Goal: Transaction & Acquisition: Purchase product/service

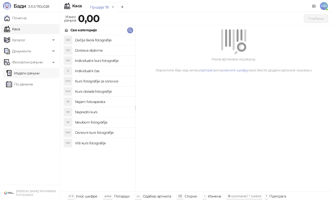
click at [40, 70] on link "Издати рачуни" at bounding box center [23, 73] width 34 height 10
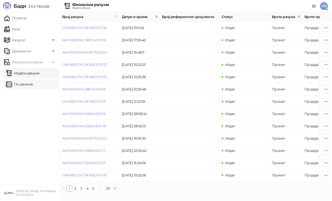
click at [33, 86] on link "По данима" at bounding box center [19, 84] width 27 height 10
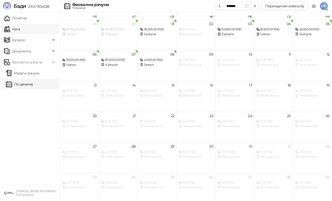
click at [20, 28] on link "Каса" at bounding box center [12, 29] width 16 height 10
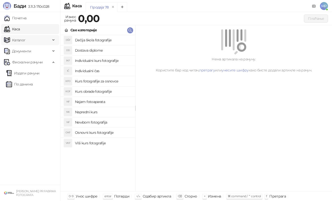
click at [37, 43] on span "Каталог" at bounding box center [27, 40] width 47 height 10
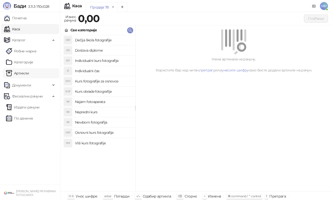
click at [29, 73] on link "Артикли" at bounding box center [17, 73] width 23 height 10
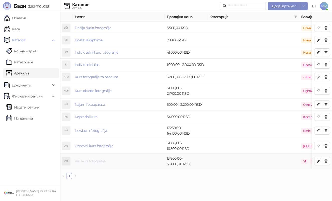
click at [92, 161] on link "Viši kurs fotografije" at bounding box center [90, 161] width 31 height 5
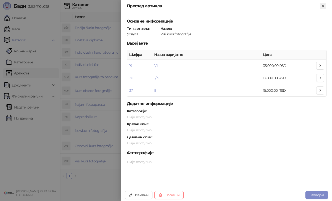
click at [324, 7] on icon "Close" at bounding box center [322, 6] width 5 height 5
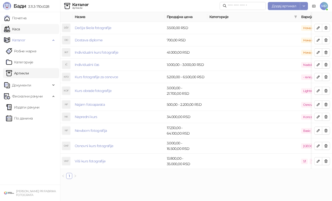
click at [20, 29] on link "Каса" at bounding box center [12, 29] width 16 height 10
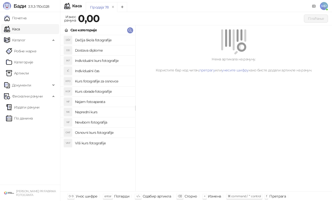
click at [99, 129] on h4 "Osnovni kurs fotografije" at bounding box center [103, 132] width 56 height 8
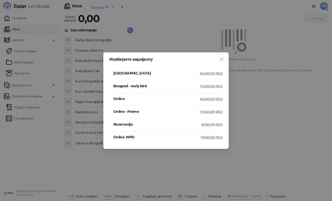
click at [131, 73] on h4 "[GEOGRAPHIC_DATA]" at bounding box center [156, 73] width 86 height 6
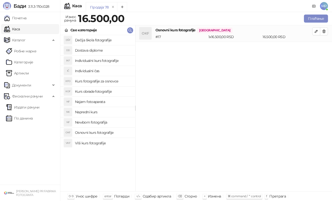
click at [112, 101] on h4 "Najam fotoaparata" at bounding box center [103, 102] width 56 height 8
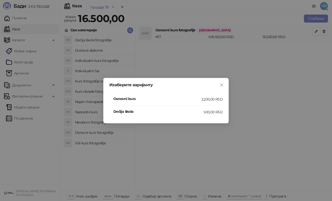
click at [136, 98] on h4 "Osnovni kurs" at bounding box center [157, 99] width 88 height 6
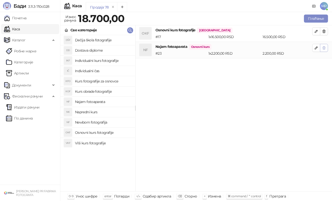
click at [322, 49] on icon "button" at bounding box center [324, 48] width 4 height 4
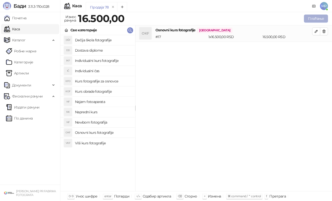
click at [321, 18] on button "Плаћање" at bounding box center [316, 19] width 24 height 8
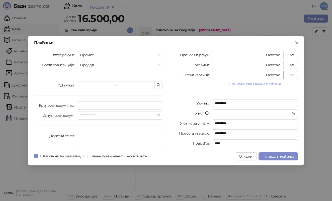
click at [292, 73] on button "Све" at bounding box center [290, 75] width 15 height 8
type input "*****"
type input "****"
click at [88, 85] on input "search" at bounding box center [96, 85] width 32 height 8
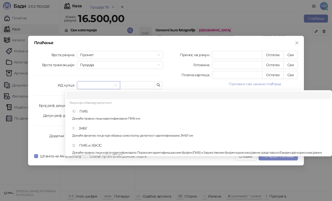
click at [63, 90] on div "Врста рачуна Промет Врста трансакције Продаја ИД купца Број реф. документа Дату…" at bounding box center [98, 100] width 135 height 98
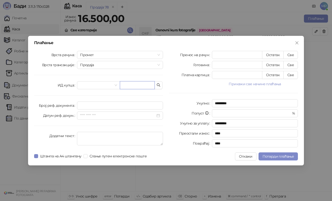
click at [147, 85] on input "text" at bounding box center [137, 85] width 35 height 8
click at [87, 156] on span at bounding box center [85, 156] width 4 height 4
click at [36, 163] on div "Плаћање Врста рачуна Промет Врста трансакције Продаја ИД купца Број реф. докуме…" at bounding box center [165, 100] width 275 height 129
click at [36, 158] on span at bounding box center [36, 156] width 4 height 4
click at [280, 156] on span "Потврди плаћање" at bounding box center [277, 156] width 31 height 5
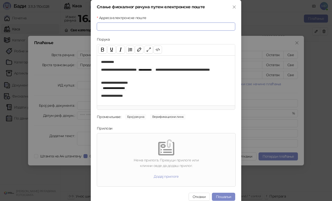
click at [130, 26] on input "Адреса електронске поште" at bounding box center [166, 27] width 138 height 8
paste input "**********"
type input "**********"
click at [221, 196] on button "Пошаљи" at bounding box center [223, 197] width 23 height 8
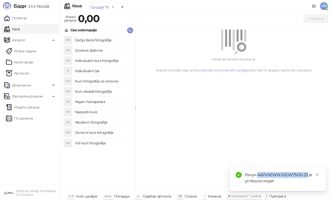
drag, startPoint x: 257, startPoint y: 175, endPoint x: 307, endPoint y: 172, distance: 50.0
click at [307, 172] on div "Рачун AAYVXEWN-9JGW75O0-25 је успешно издат" at bounding box center [281, 178] width 75 height 12
copy div "AAYVXEWN-9JGW75O0-25"
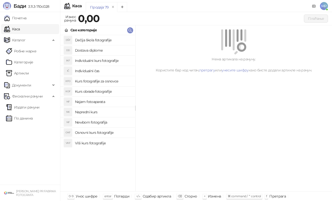
click at [98, 144] on h4 "Viši kurs fotografije" at bounding box center [103, 143] width 56 height 8
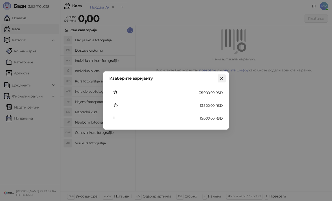
click at [221, 78] on icon "close" at bounding box center [221, 78] width 4 height 4
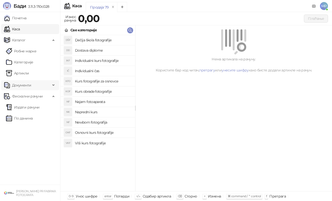
click at [29, 88] on span "Документи" at bounding box center [21, 85] width 19 height 10
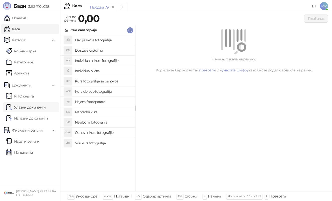
click at [27, 104] on link "Улазни документи" at bounding box center [26, 107] width 40 height 10
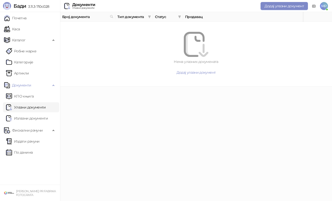
click at [28, 111] on link "Улазни документи" at bounding box center [26, 107] width 40 height 10
